Goal: Transaction & Acquisition: Purchase product/service

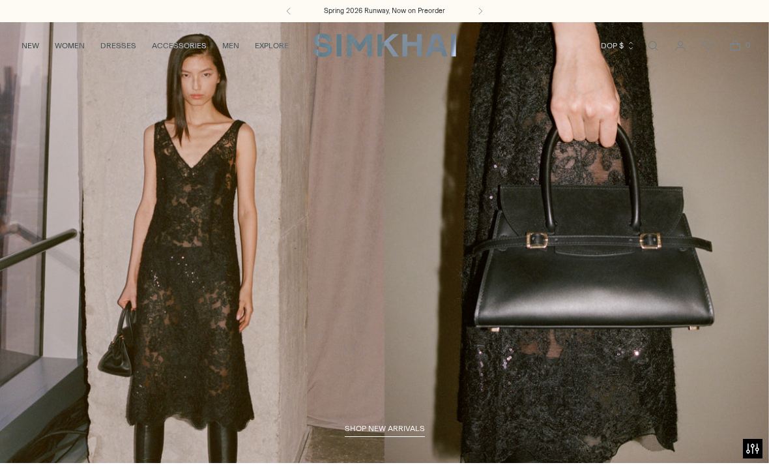
click at [48, 98] on link "/collections/new-arrivals" at bounding box center [384, 242] width 769 height 441
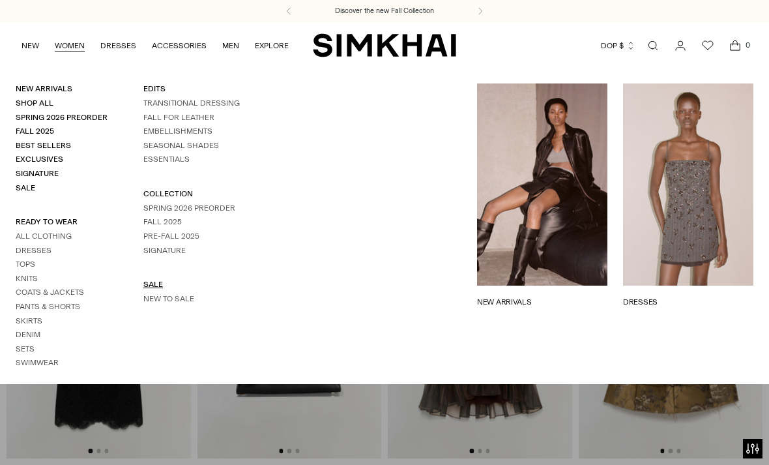
click at [156, 289] on link "SALE" at bounding box center [153, 284] width 20 height 9
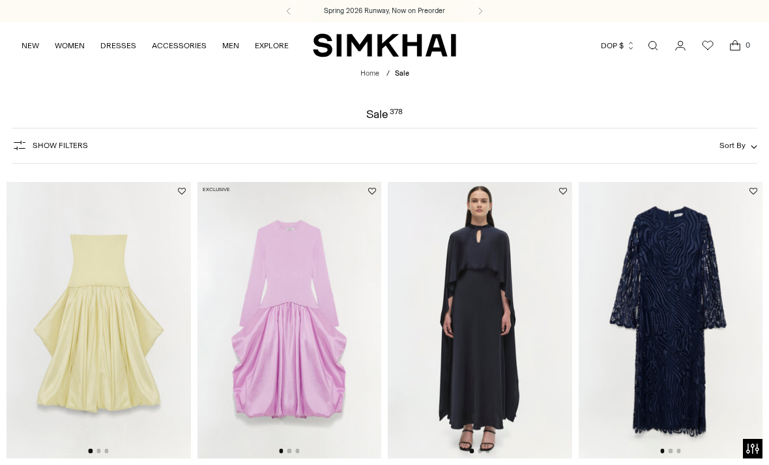
click at [55, 147] on span "Show Filters" at bounding box center [60, 145] width 55 height 9
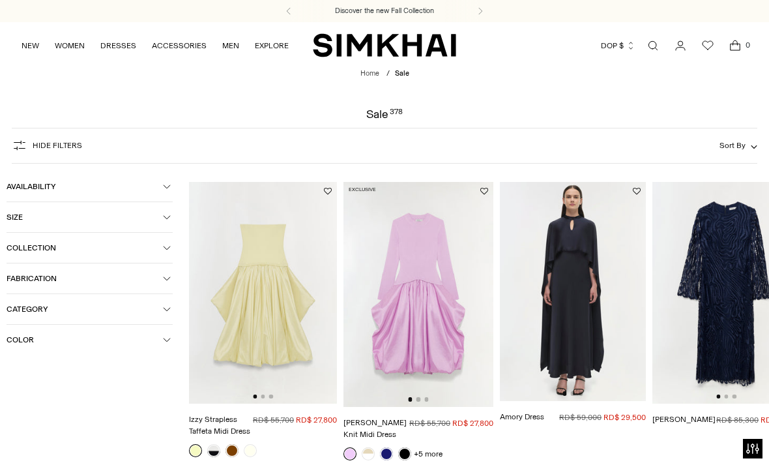
click at [36, 312] on span "Category" at bounding box center [85, 308] width 156 height 9
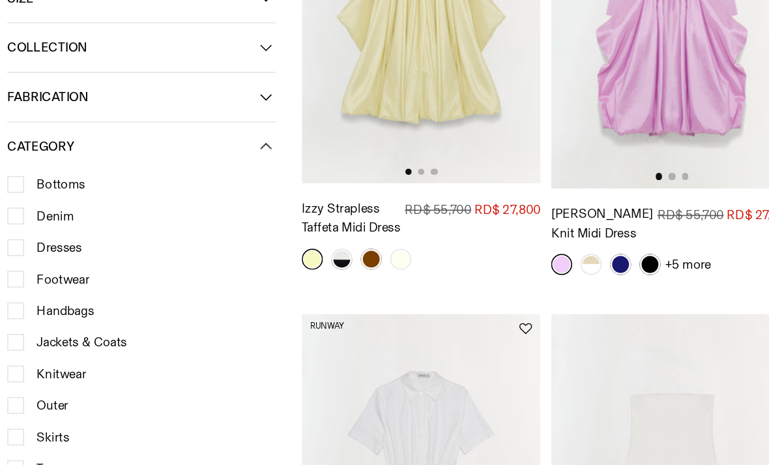
scroll to position [158, 0]
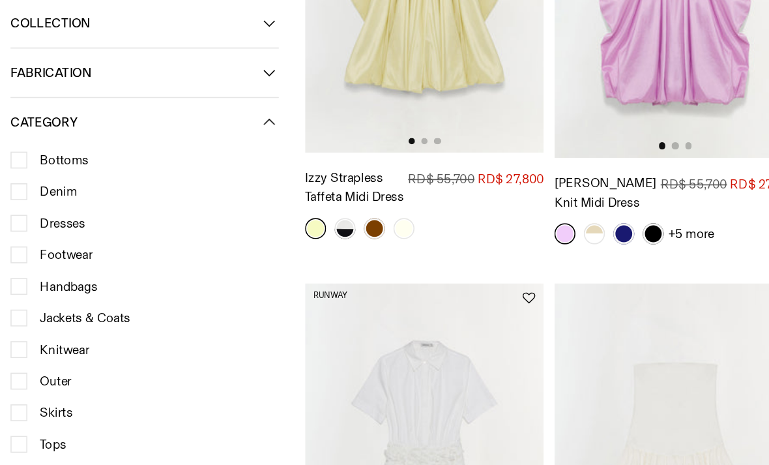
click at [13, 305] on icon at bounding box center [11, 308] width 7 height 7
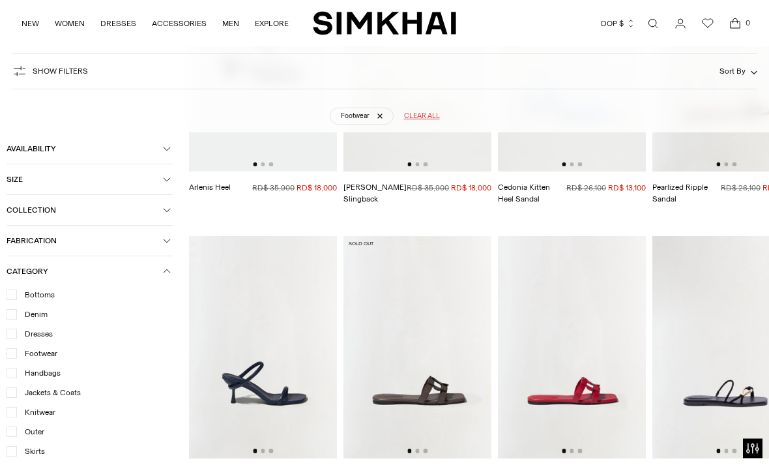
scroll to position [2315, 0]
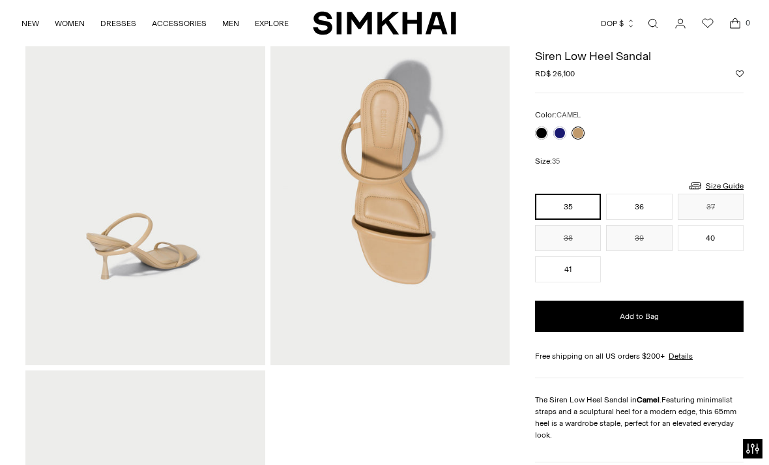
scroll to position [454, 0]
click at [557, 136] on link at bounding box center [559, 132] width 13 height 13
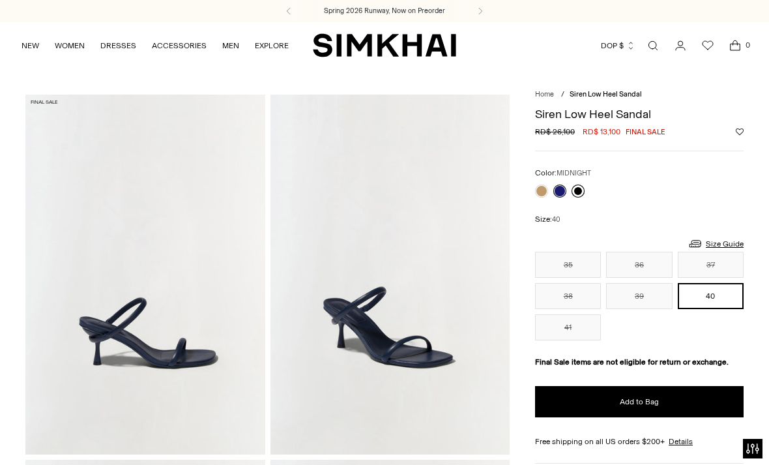
click at [579, 186] on link at bounding box center [577, 190] width 13 height 13
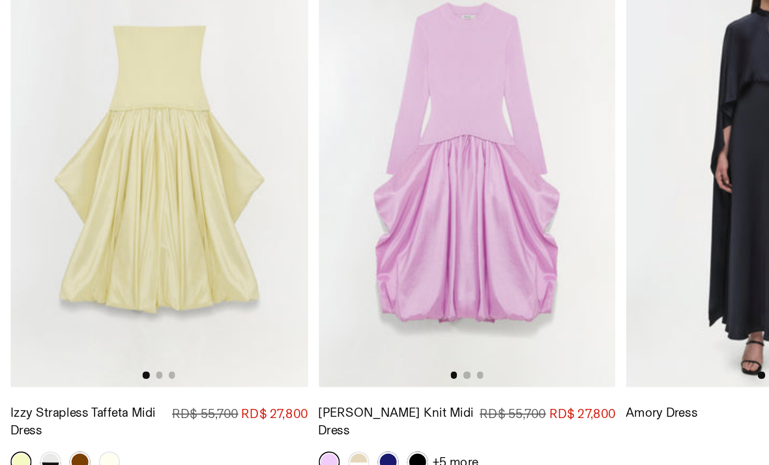
scroll to position [218, 0]
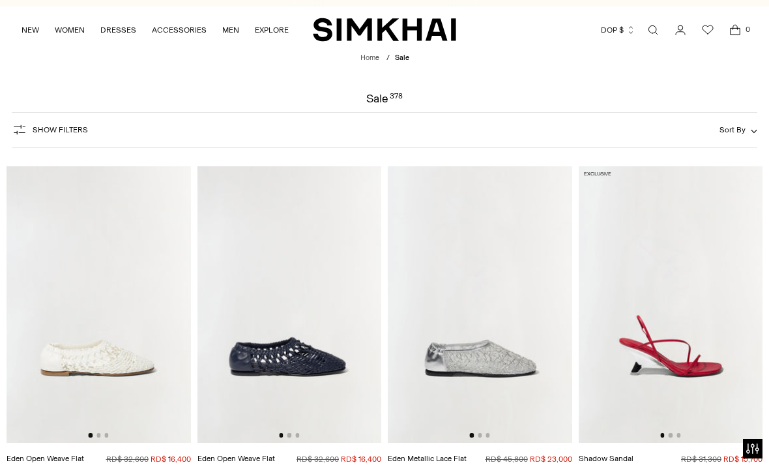
click at [734, 128] on span "Sort By" at bounding box center [732, 129] width 26 height 9
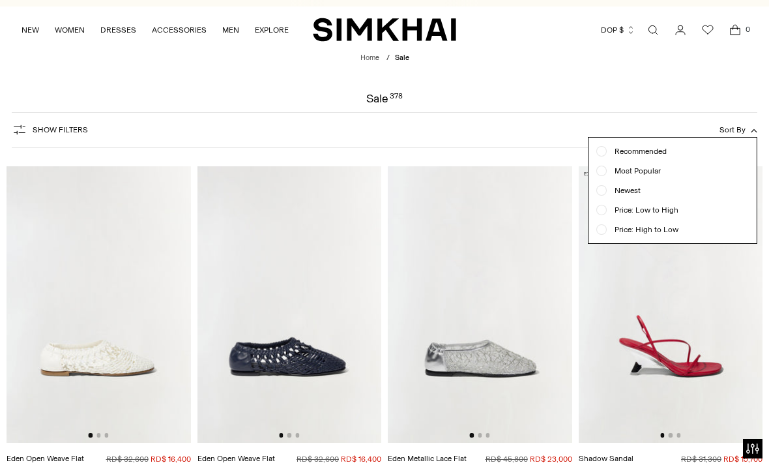
click at [656, 210] on span "Price: Low to High" at bounding box center [643, 210] width 72 height 12
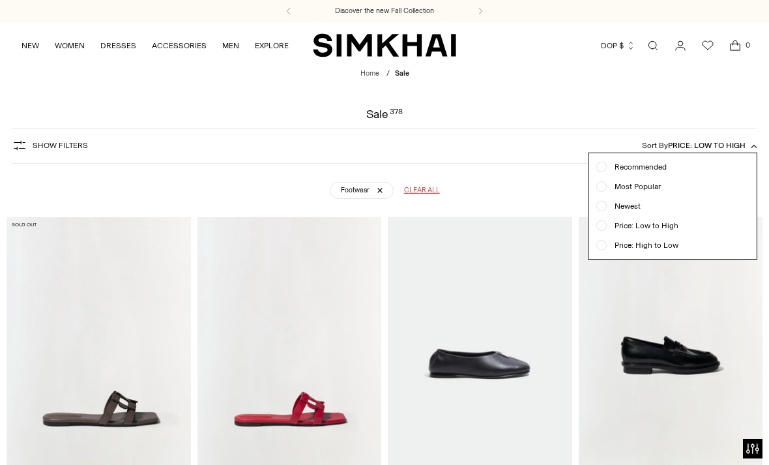
click at [49, 145] on span "Show Filters" at bounding box center [60, 145] width 55 height 9
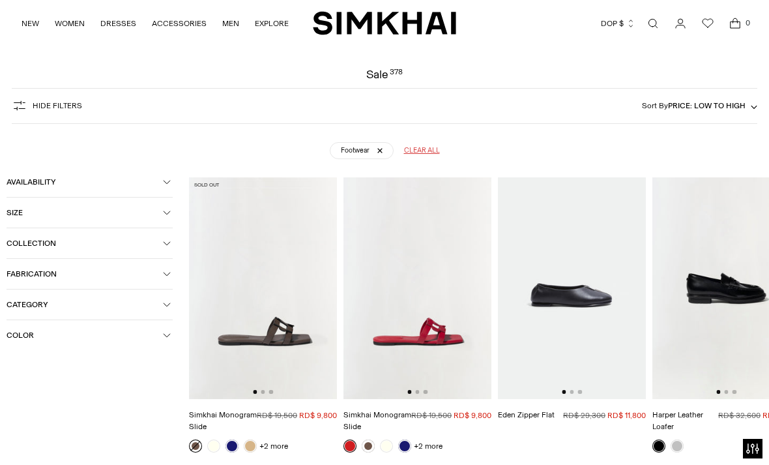
scroll to position [41, 0]
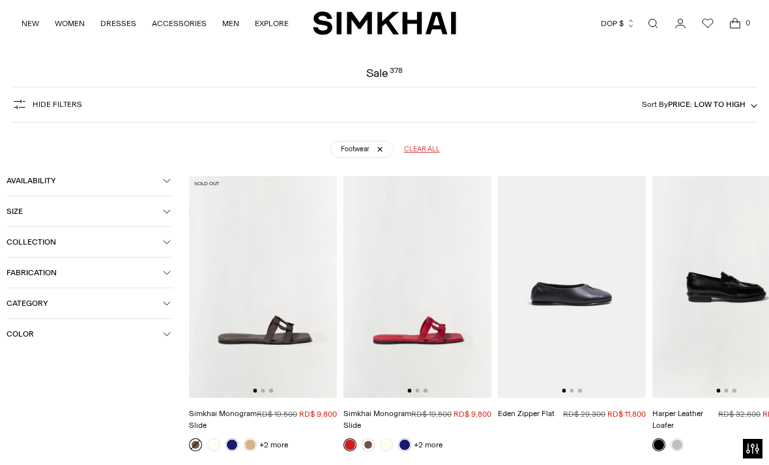
click at [115, 216] on span "Size" at bounding box center [85, 211] width 156 height 9
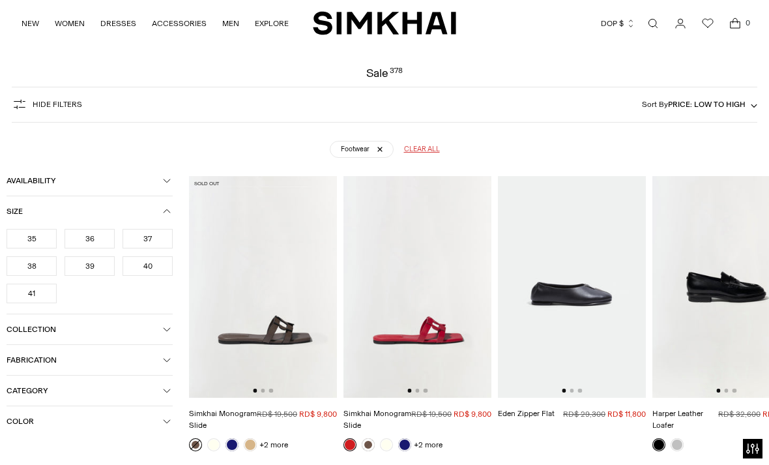
click at [96, 395] on span "Category" at bounding box center [85, 390] width 156 height 9
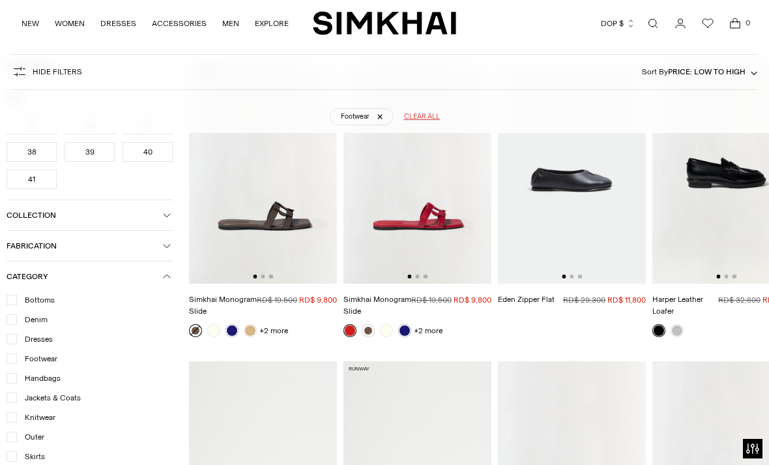
scroll to position [207, 0]
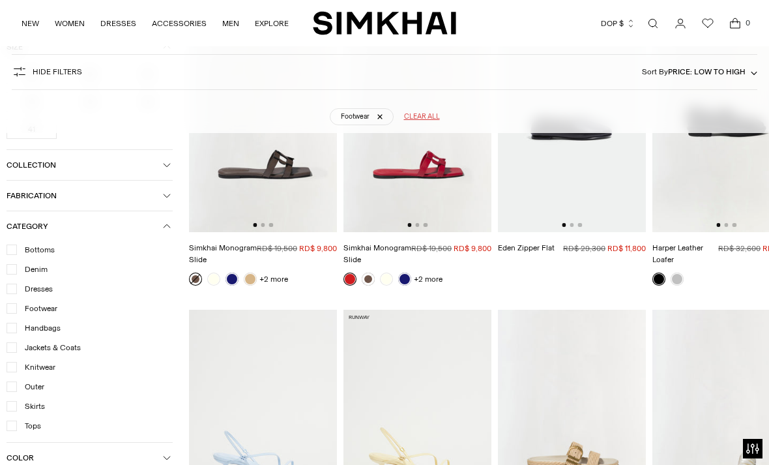
click at [9, 311] on icon at bounding box center [11, 308] width 7 height 7
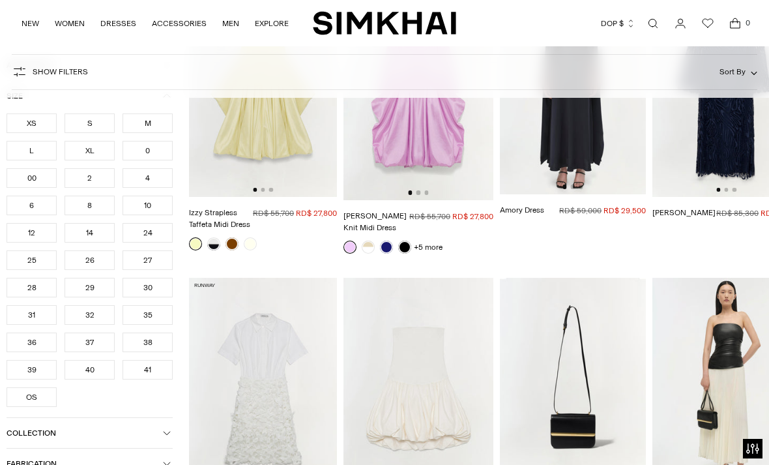
scroll to position [96, 0]
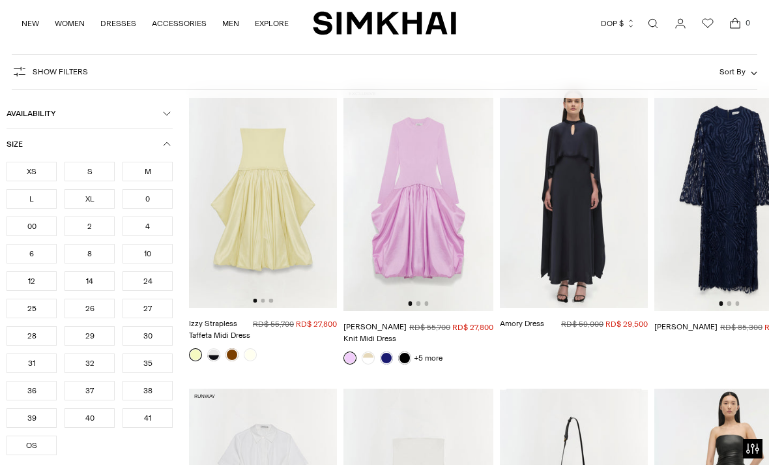
click at [154, 171] on div "M" at bounding box center [148, 172] width 50 height 20
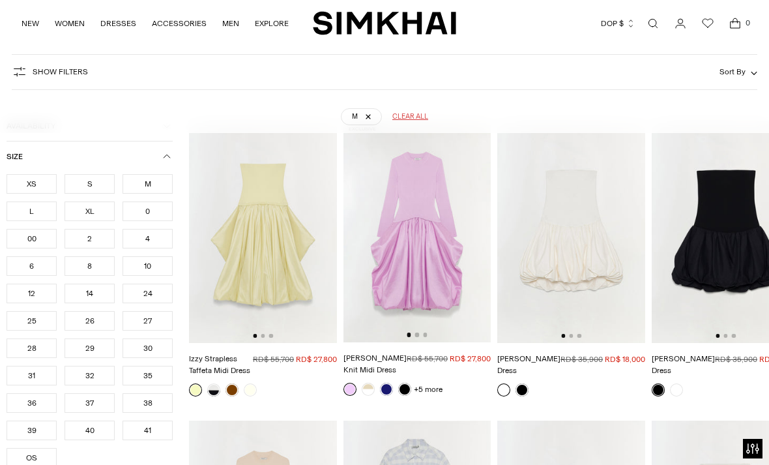
click at [24, 350] on div "28" at bounding box center [32, 348] width 50 height 20
click at [83, 352] on div "29" at bounding box center [90, 348] width 50 height 20
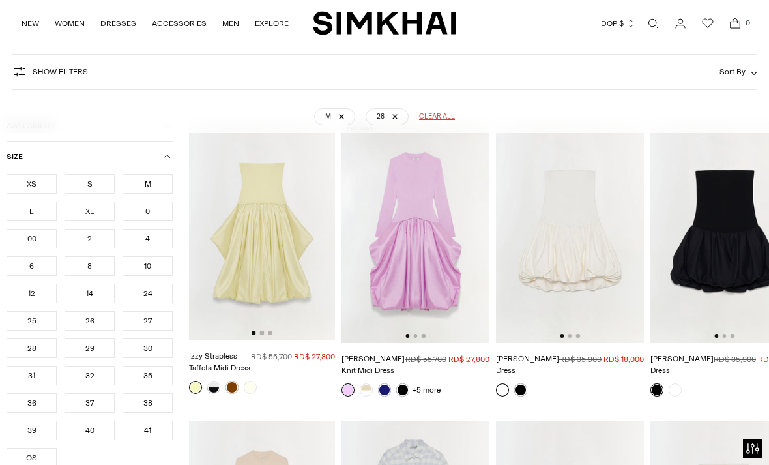
click at [108, 111] on div "M 28 Clear all" at bounding box center [384, 111] width 723 height 33
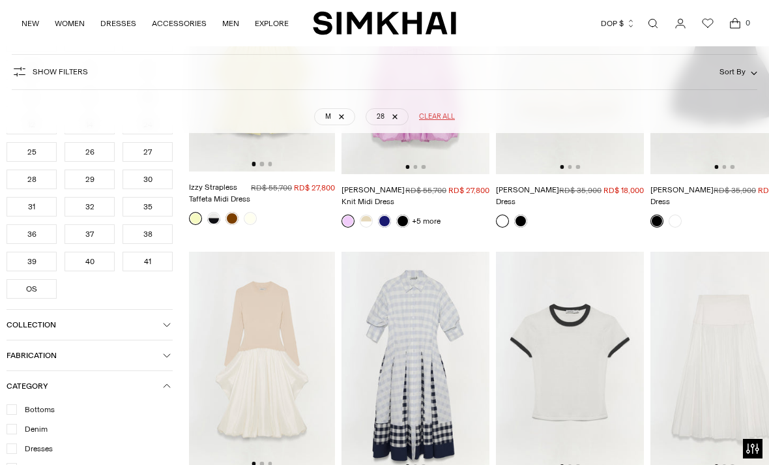
scroll to position [265, 0]
click at [186, 109] on div "M 28 Clear all" at bounding box center [384, 111] width 723 height 33
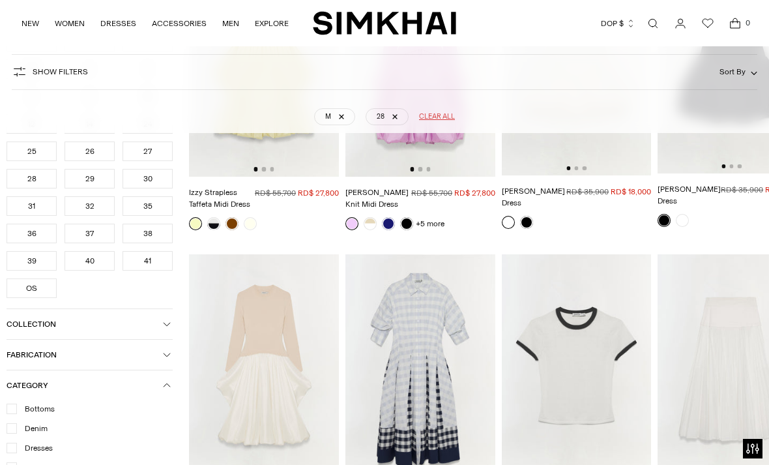
click at [77, 188] on div "29" at bounding box center [90, 179] width 50 height 20
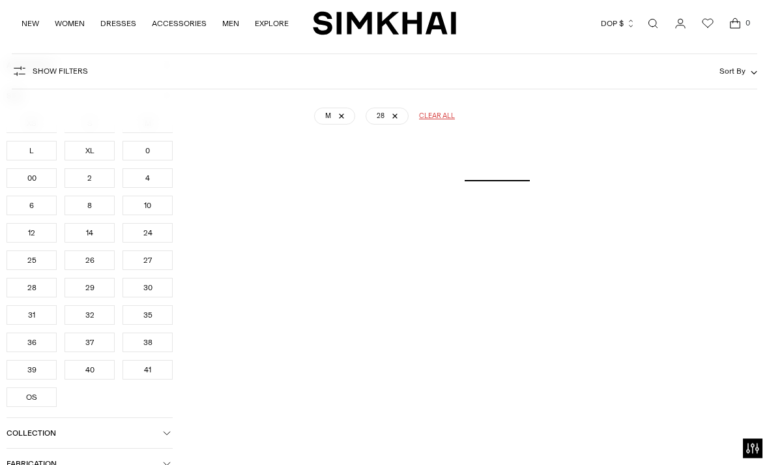
scroll to position [145, 0]
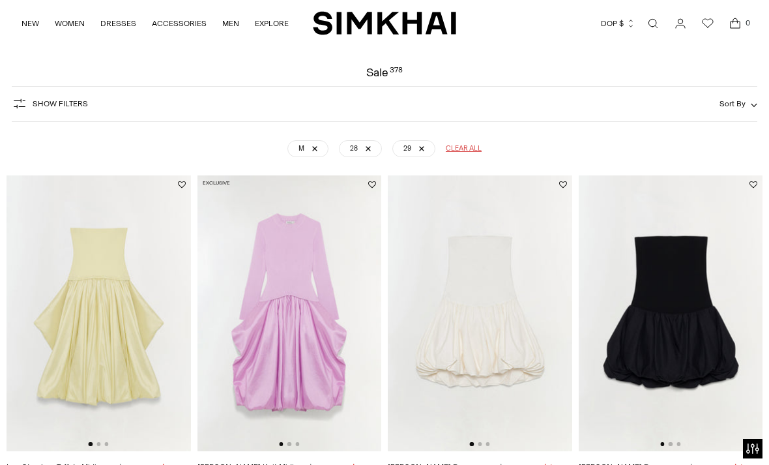
scroll to position [507, 0]
